Goal: Task Accomplishment & Management: Use online tool/utility

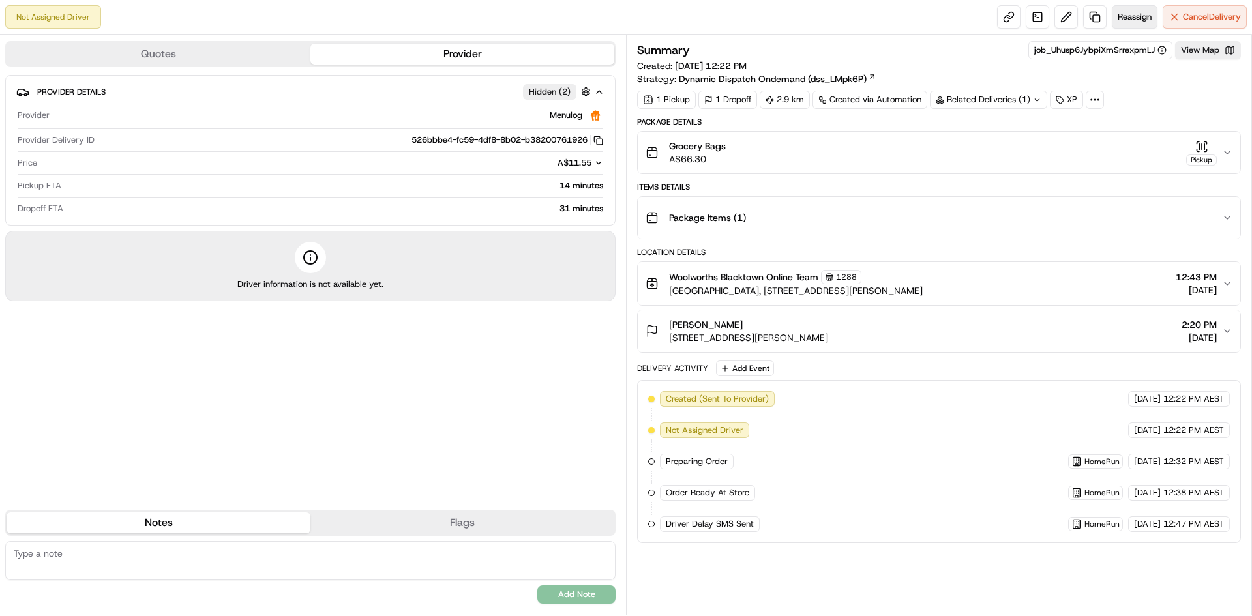
click at [1135, 19] on span "Reassign" at bounding box center [1135, 17] width 34 height 12
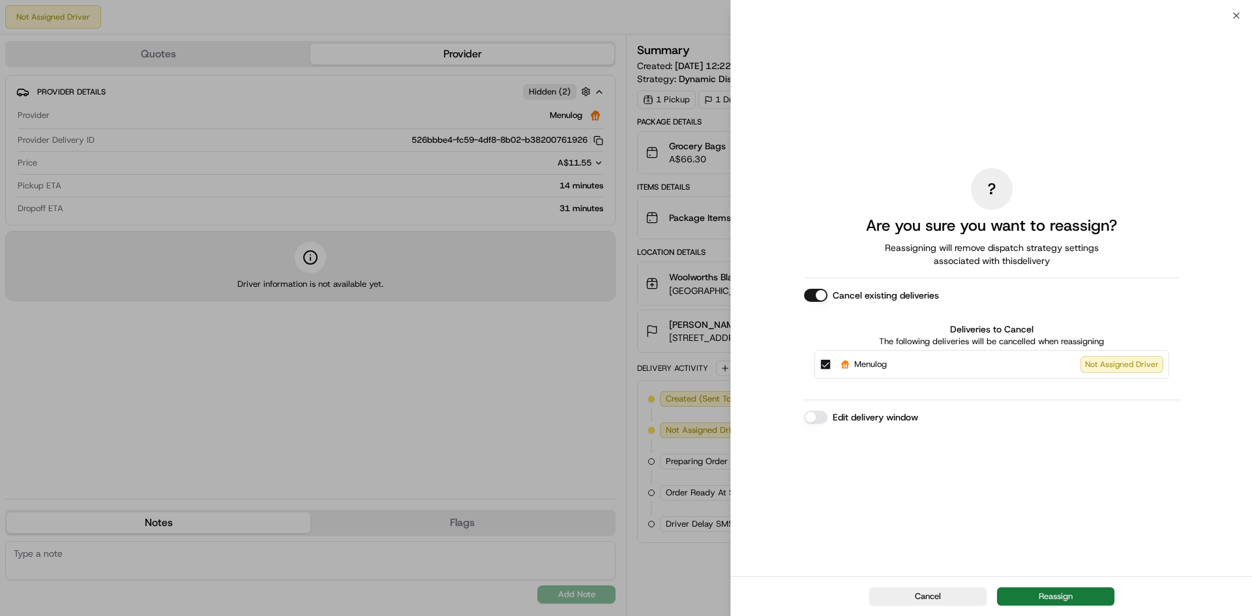
click at [1041, 591] on button "Reassign" at bounding box center [1055, 597] width 117 height 18
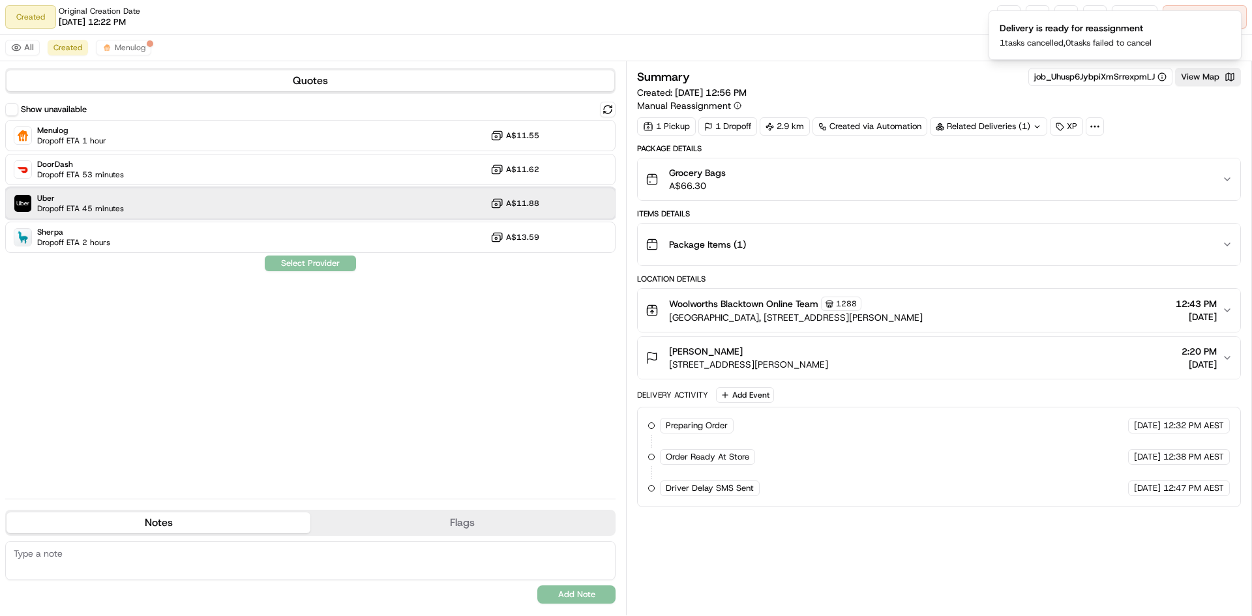
click at [179, 203] on div "Uber Dropoff ETA 45 minutes A$11.88" at bounding box center [310, 203] width 610 height 31
drag, startPoint x: 305, startPoint y: 266, endPoint x: 327, endPoint y: 270, distance: 22.5
click at [305, 267] on button "Assign Provider" at bounding box center [310, 264] width 93 height 16
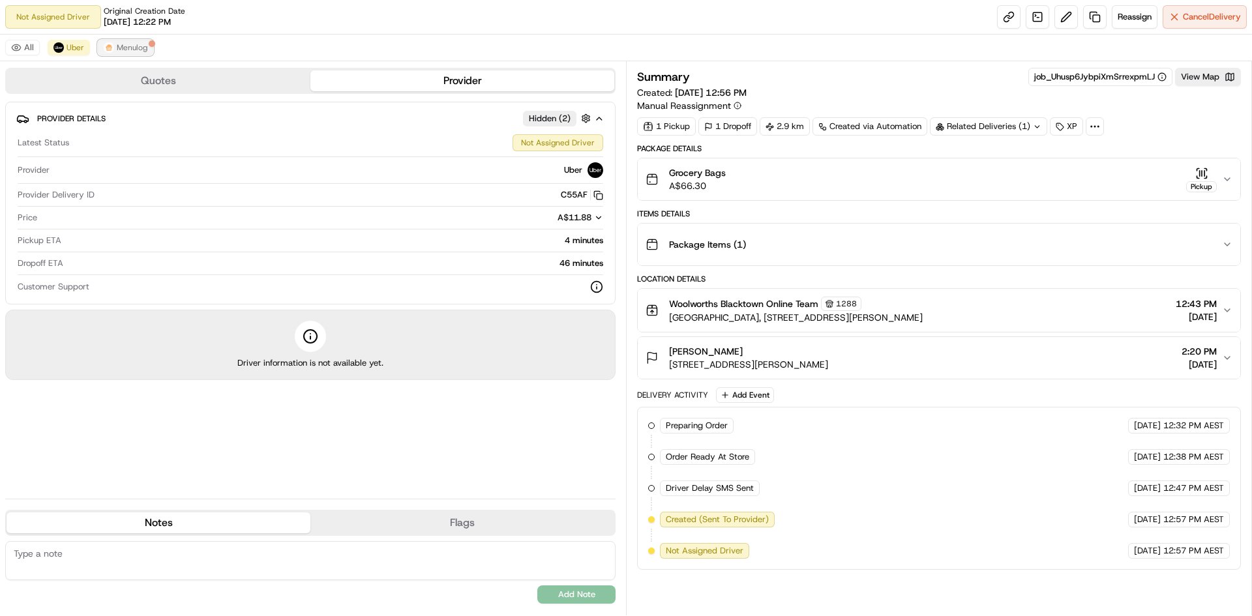
click at [142, 50] on span "Menulog" at bounding box center [132, 47] width 31 height 10
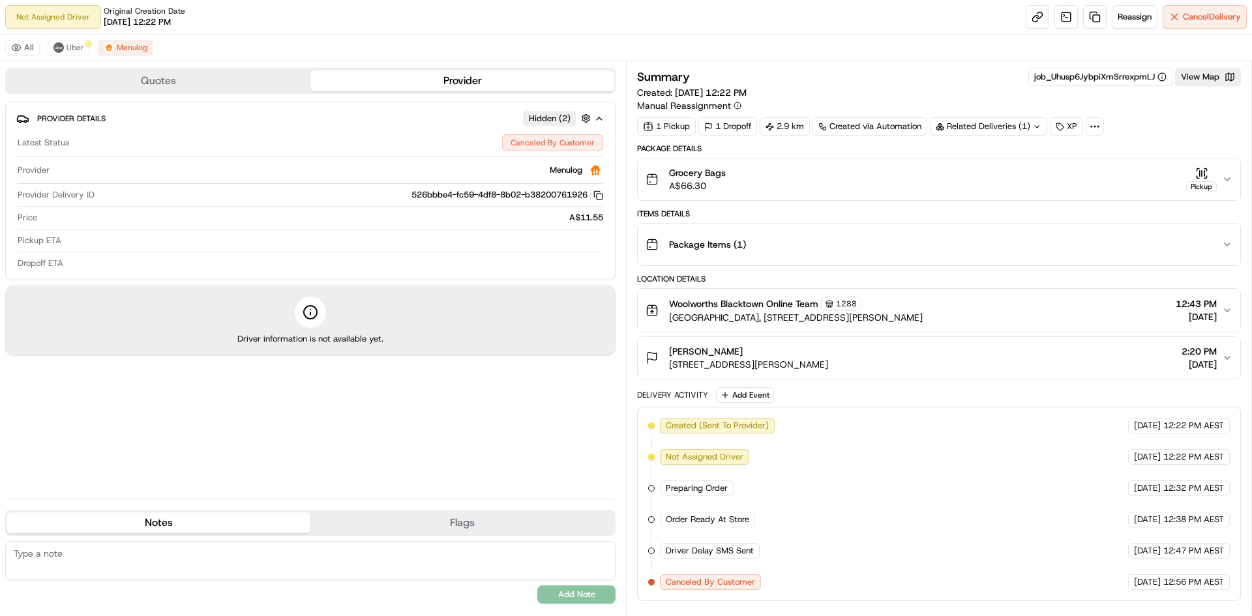
click at [64, 37] on div "All Uber Menulog" at bounding box center [626, 48] width 1252 height 27
click at [70, 43] on span "Uber" at bounding box center [76, 47] width 18 height 10
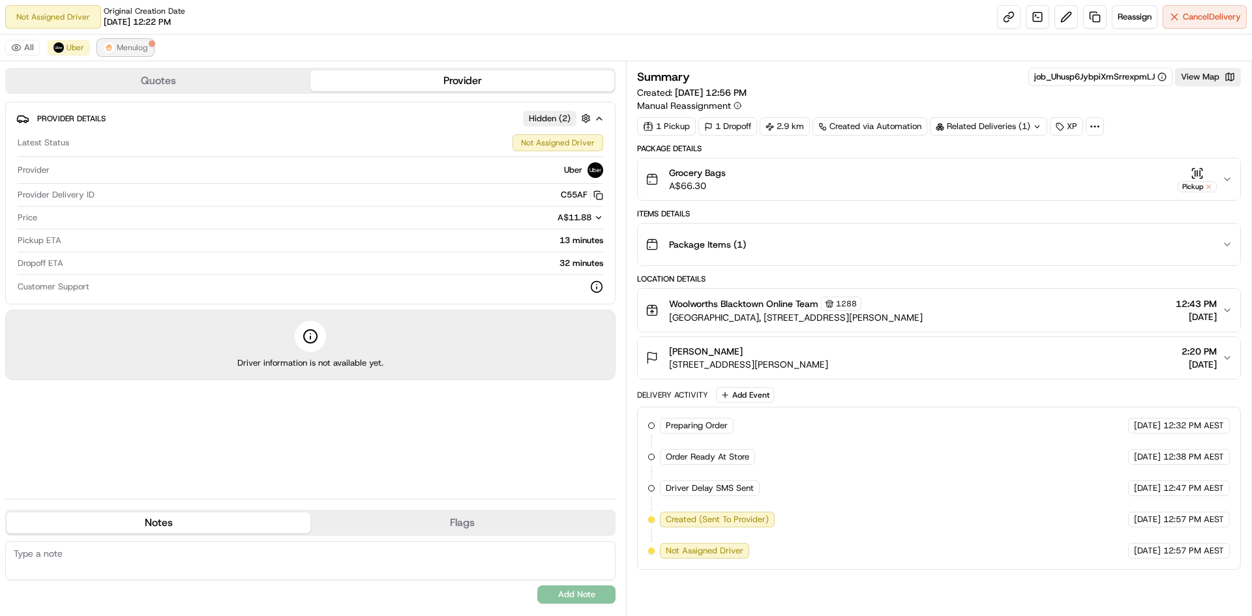
click at [131, 49] on span "Menulog" at bounding box center [132, 47] width 31 height 10
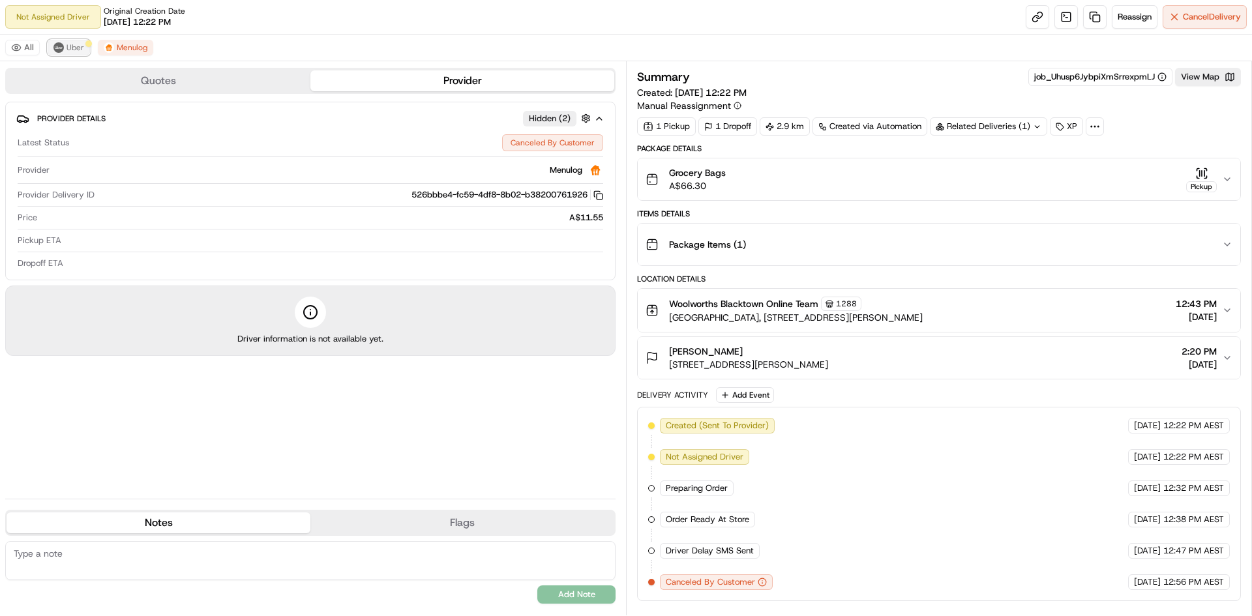
click at [71, 48] on span "Uber" at bounding box center [76, 47] width 18 height 10
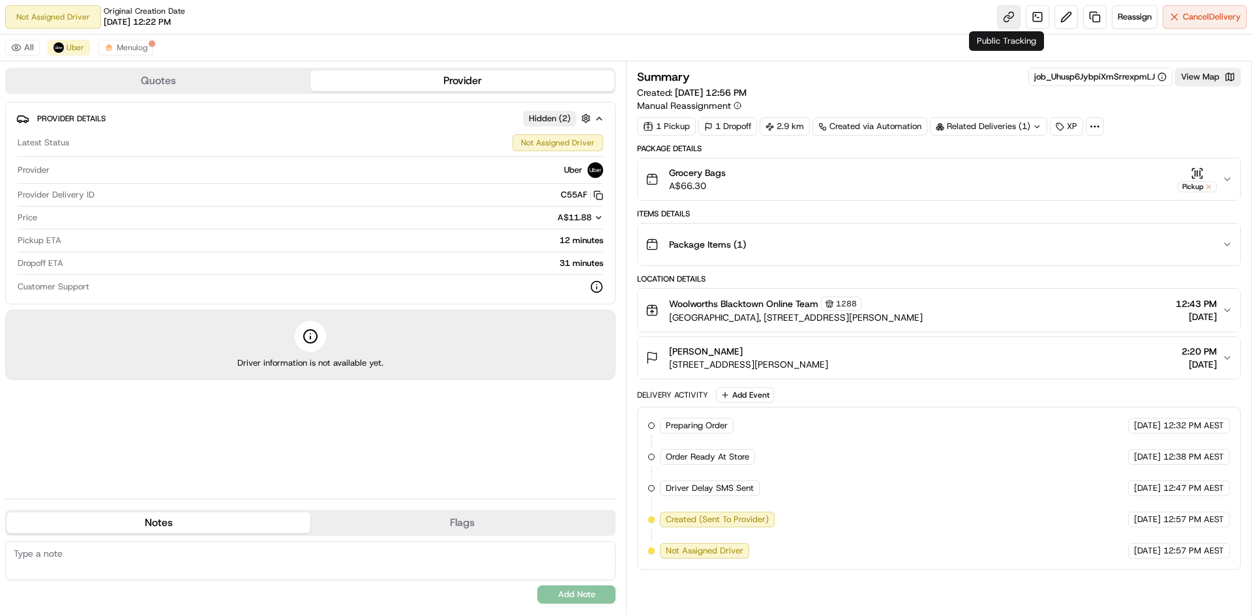
click at [1000, 18] on link at bounding box center [1008, 16] width 23 height 23
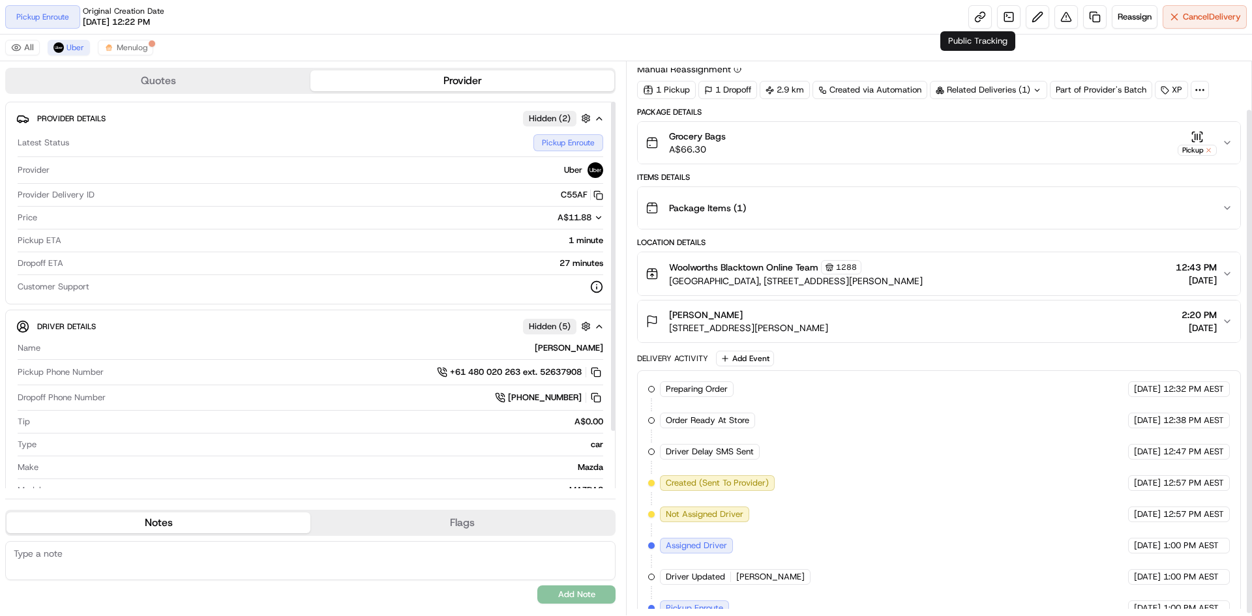
scroll to position [55, 0]
